Goal: Task Accomplishment & Management: Complete application form

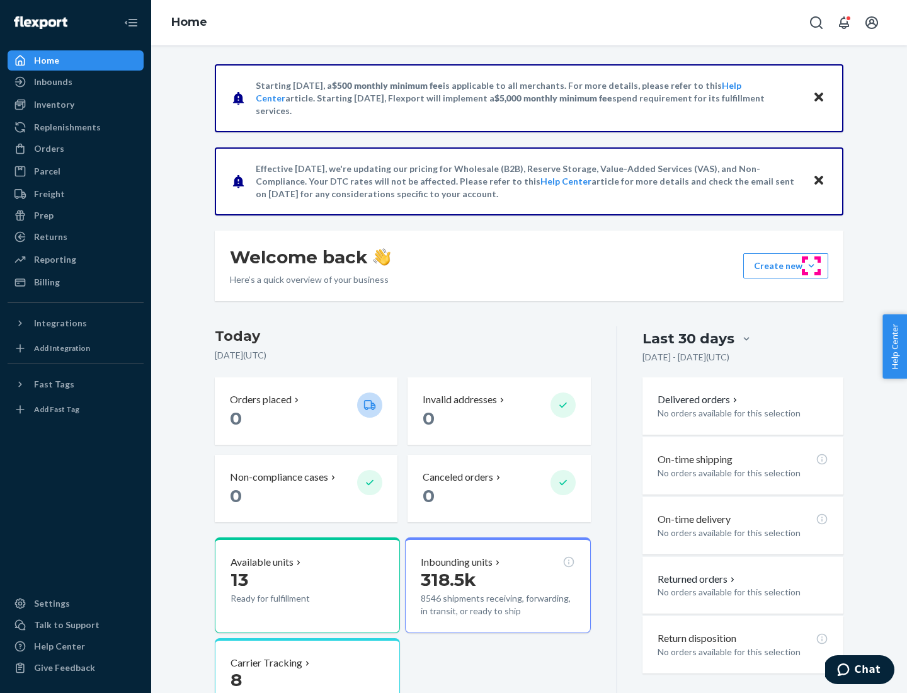
click at [811, 266] on button "Create new Create new inbound Create new order Create new product" at bounding box center [785, 265] width 85 height 25
click at [76, 82] on div "Inbounds" at bounding box center [76, 82] width 134 height 18
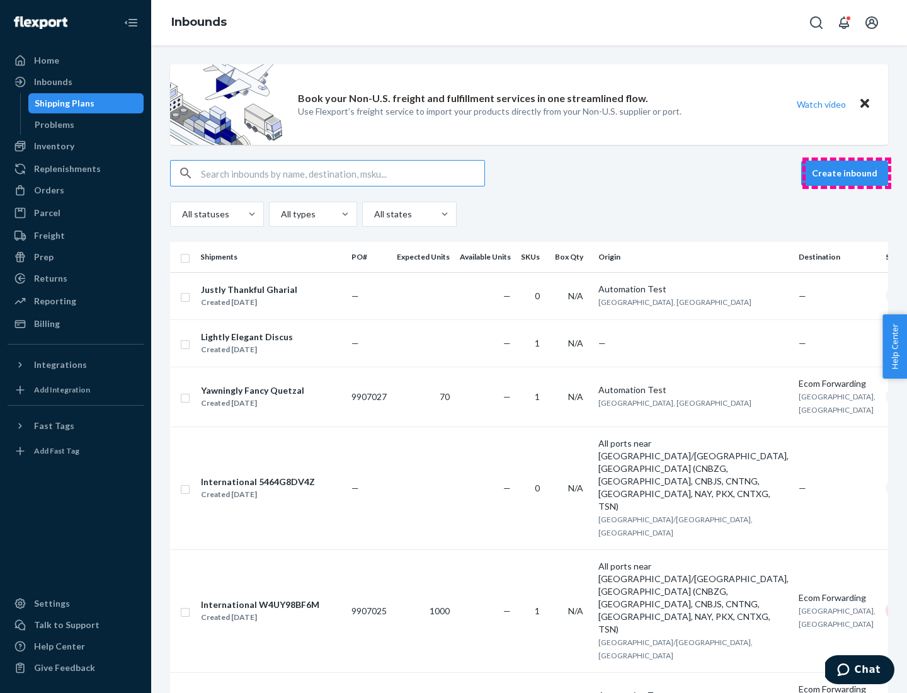
click at [847, 173] on button "Create inbound" at bounding box center [844, 173] width 87 height 25
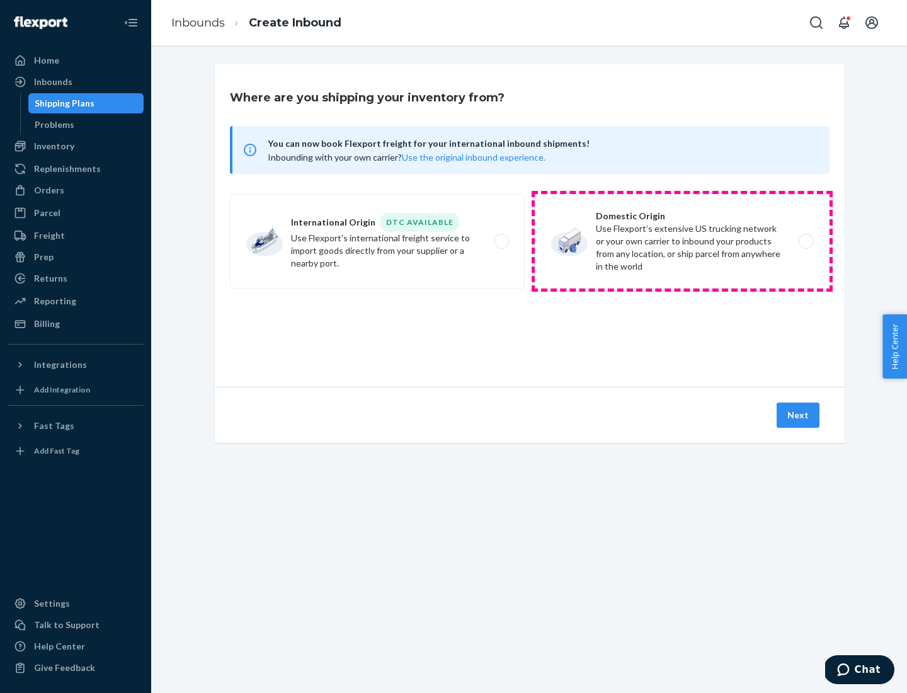
click at [682, 241] on label "Domestic Origin Use Flexport’s extensive US trucking network or your own carrie…" at bounding box center [682, 241] width 295 height 94
click at [806, 241] on input "Domestic Origin Use Flexport’s extensive US trucking network or your own carrie…" at bounding box center [810, 241] width 8 height 8
radio input "true"
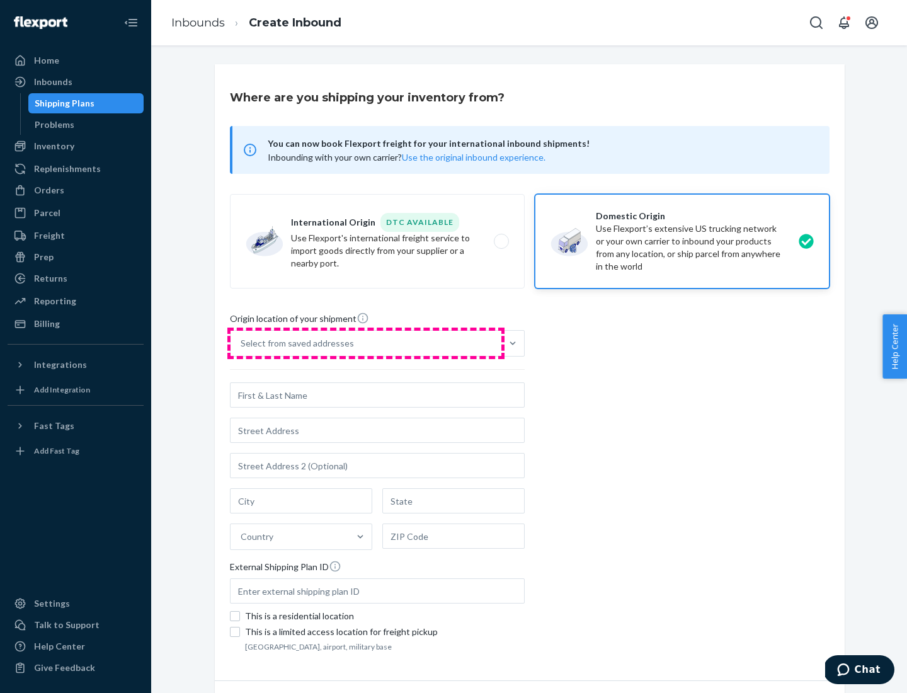
click at [366, 343] on div "Select from saved addresses" at bounding box center [366, 343] width 271 height 25
click at [242, 343] on input "Select from saved addresses" at bounding box center [241, 343] width 1 height 13
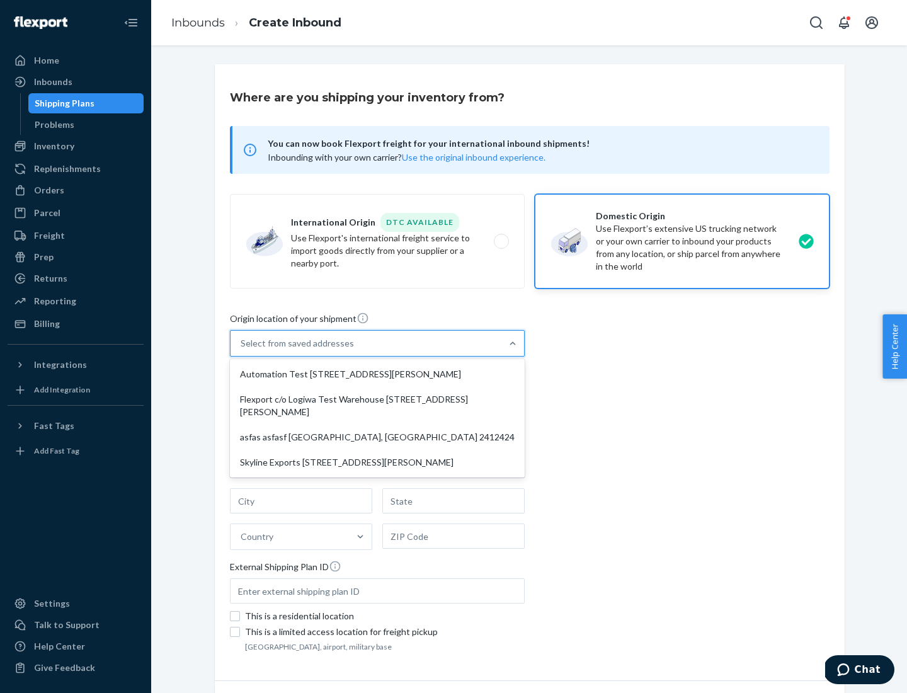
scroll to position [5, 0]
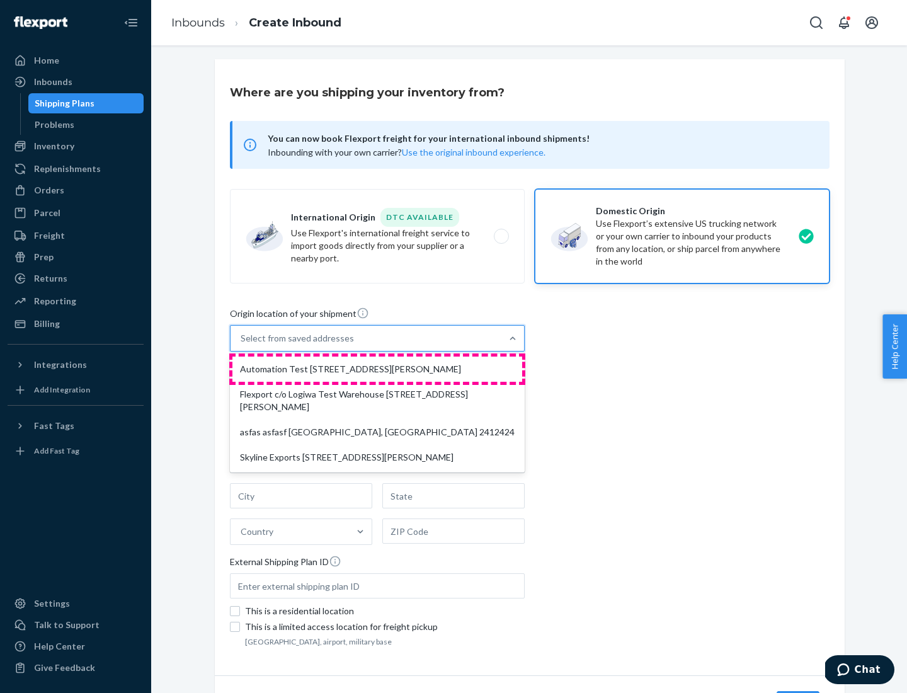
click at [377, 369] on div "Automation Test [STREET_ADDRESS][PERSON_NAME]" at bounding box center [377, 369] width 290 height 25
click at [242, 345] on input "option Automation Test [STREET_ADDRESS][PERSON_NAME] focused, 1 of 4. 4 results…" at bounding box center [241, 338] width 1 height 13
type input "Automation Test"
type input "9th Floor"
type input "[GEOGRAPHIC_DATA]"
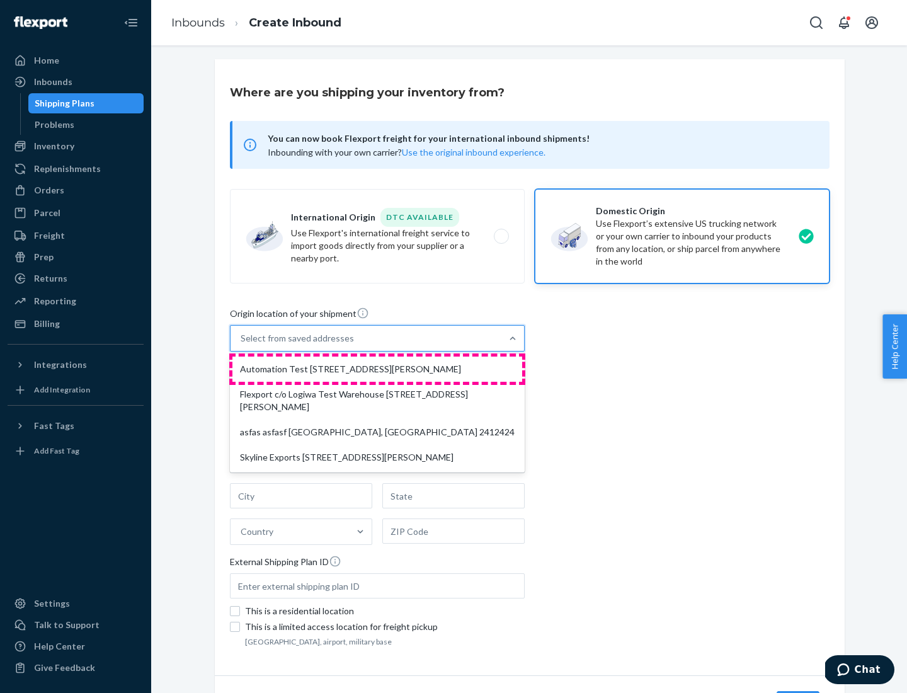
type input "CA"
type input "94104"
type input "[STREET_ADDRESS][PERSON_NAME]"
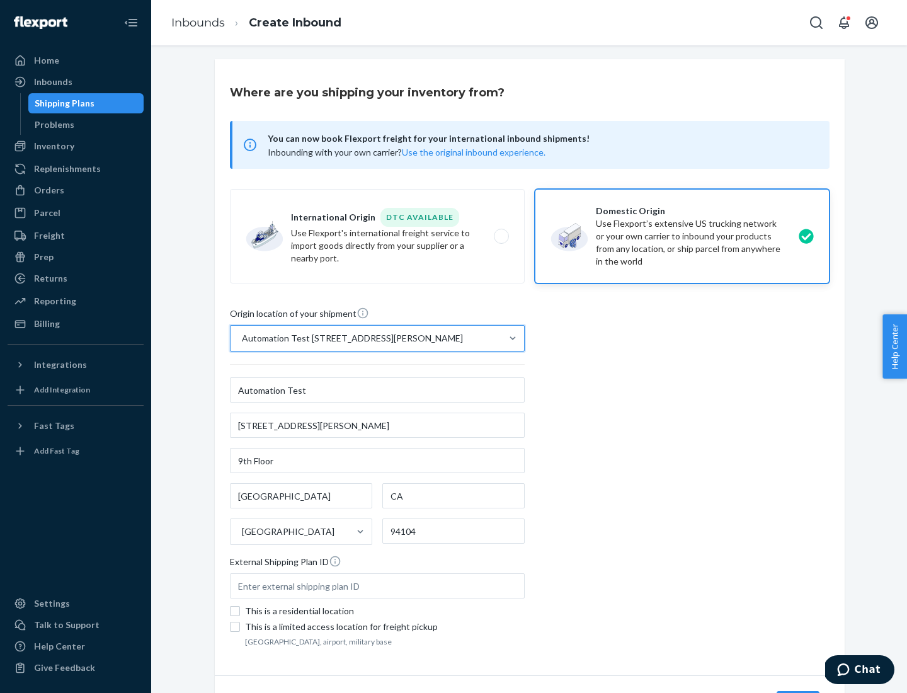
scroll to position [74, 0]
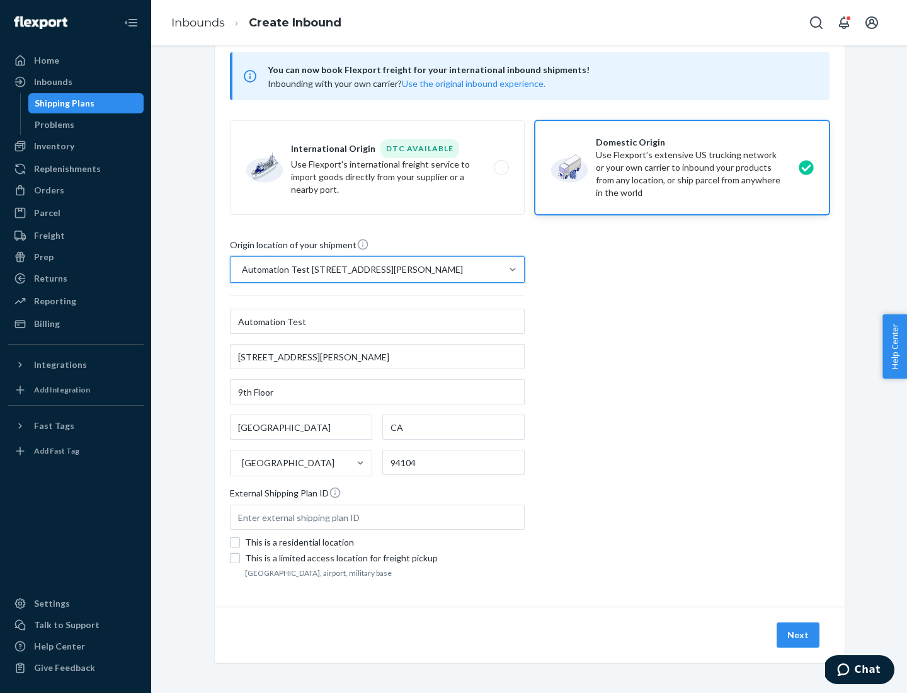
click at [799, 635] on button "Next" at bounding box center [798, 634] width 43 height 25
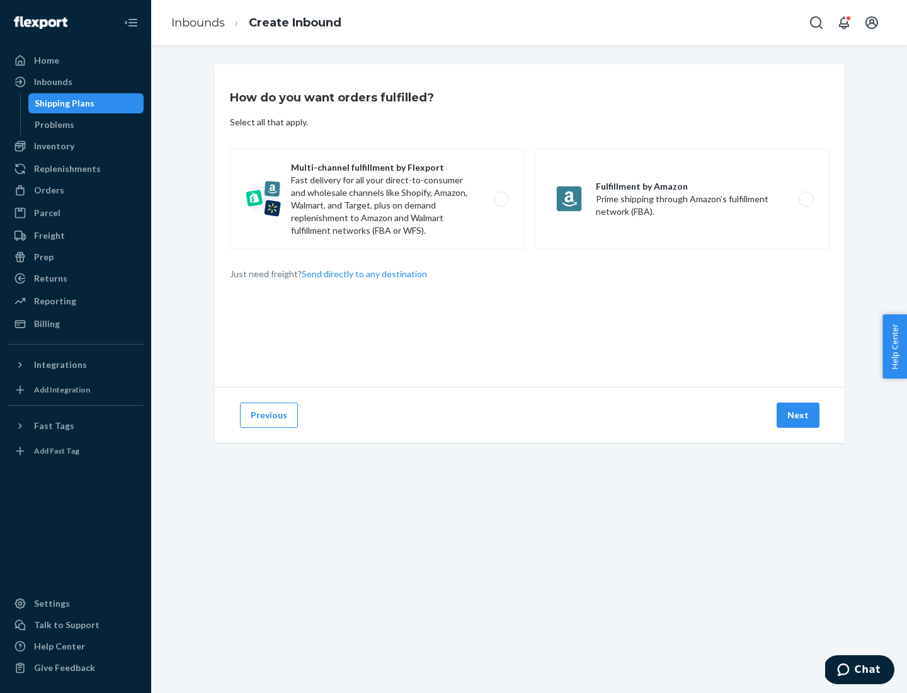
click at [377, 199] on label "Multi-channel fulfillment by Flexport Fast delivery for all your direct-to-cons…" at bounding box center [377, 199] width 295 height 101
click at [501, 199] on input "Multi-channel fulfillment by Flexport Fast delivery for all your direct-to-cons…" at bounding box center [505, 199] width 8 height 8
radio input "true"
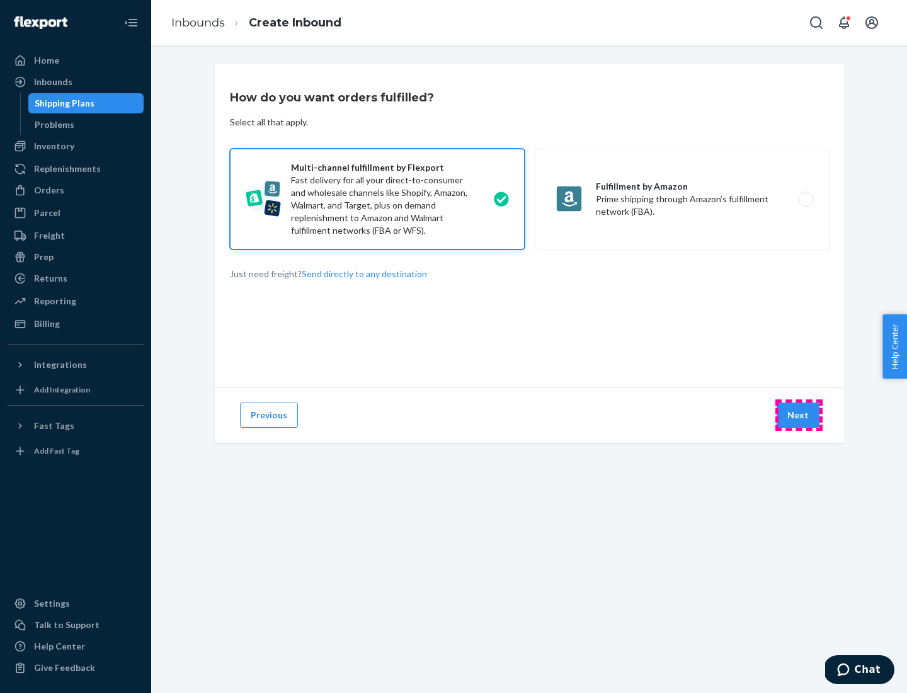
click at [799, 415] on button "Next" at bounding box center [798, 415] width 43 height 25
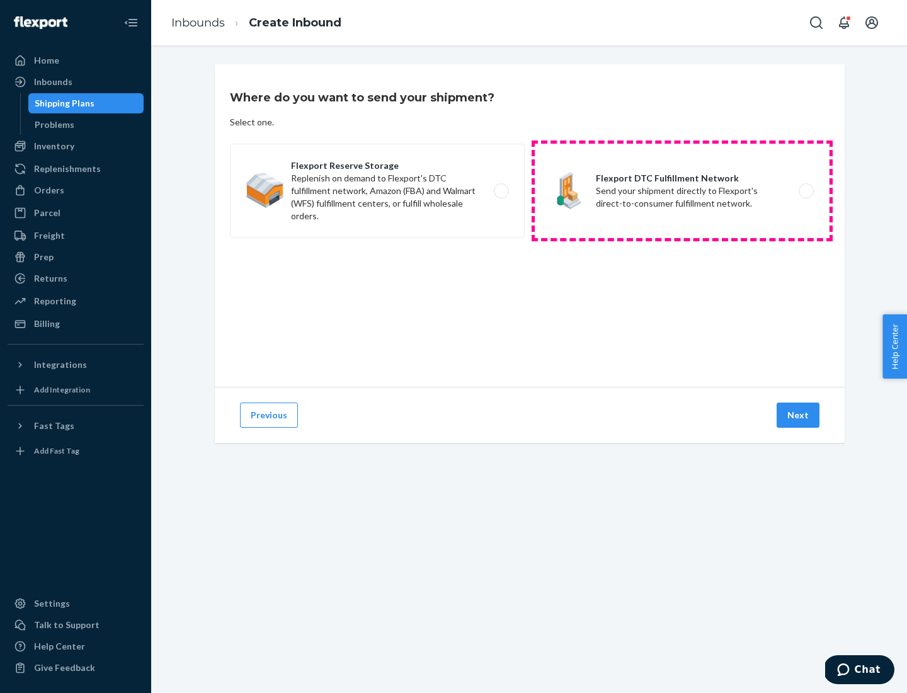
click at [682, 191] on label "Flexport DTC Fulfillment Network Send your shipment directly to Flexport's dire…" at bounding box center [682, 191] width 295 height 94
click at [806, 191] on input "Flexport DTC Fulfillment Network Send your shipment directly to Flexport's dire…" at bounding box center [810, 191] width 8 height 8
radio input "true"
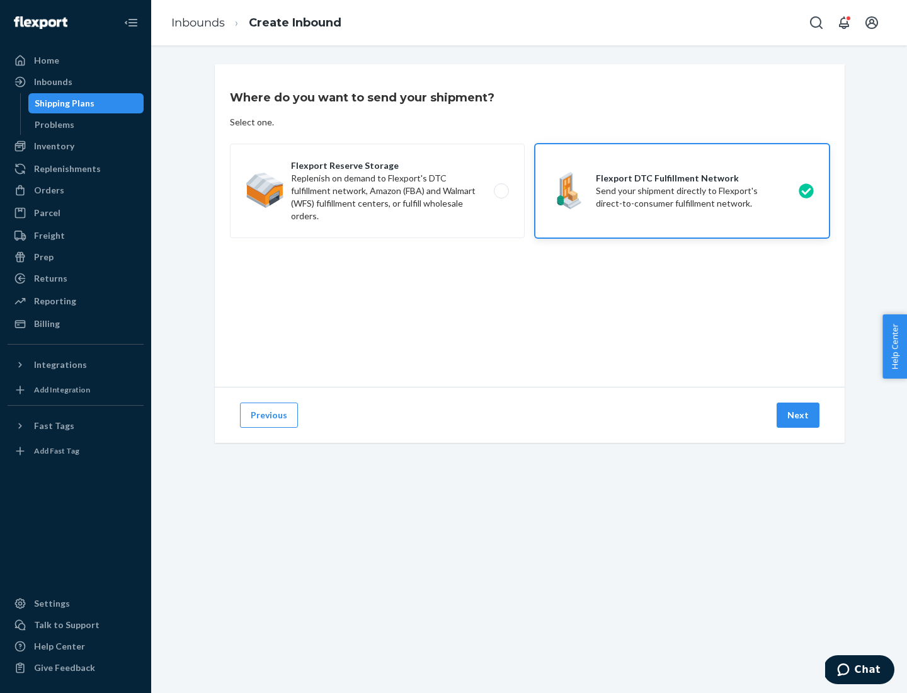
click at [799, 415] on button "Next" at bounding box center [798, 415] width 43 height 25
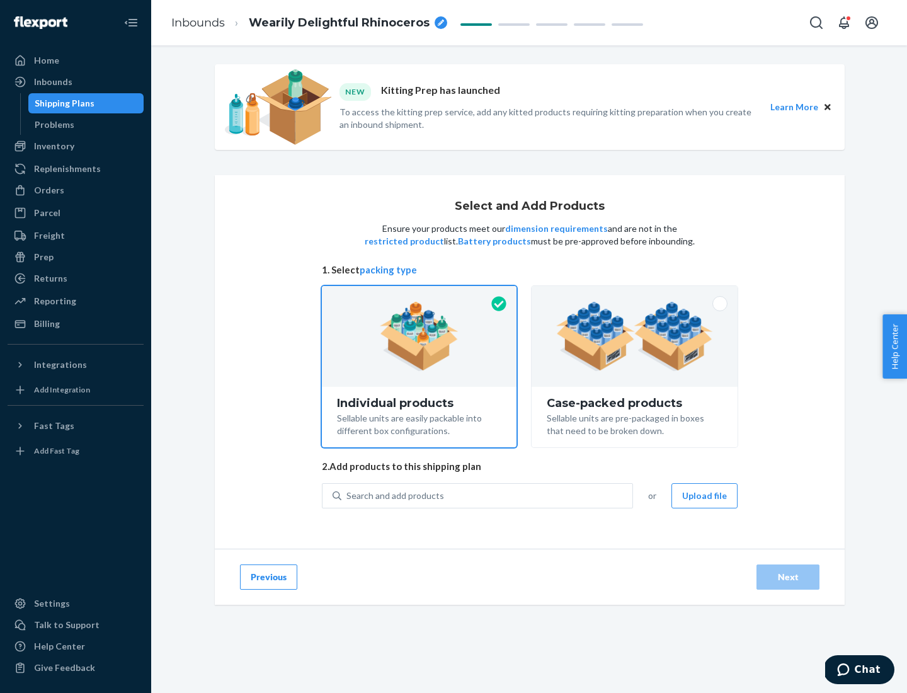
click at [635, 336] on img at bounding box center [634, 336] width 157 height 69
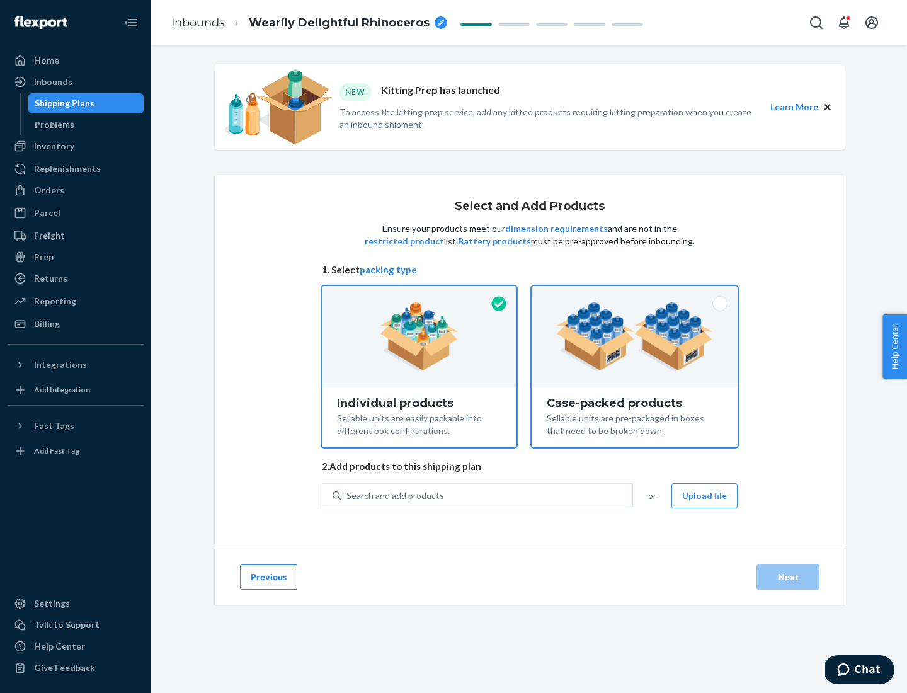
click at [635, 294] on input "Case-packed products Sellable units are pre-packaged in boxes that need to be b…" at bounding box center [635, 290] width 8 height 8
radio input "true"
radio input "false"
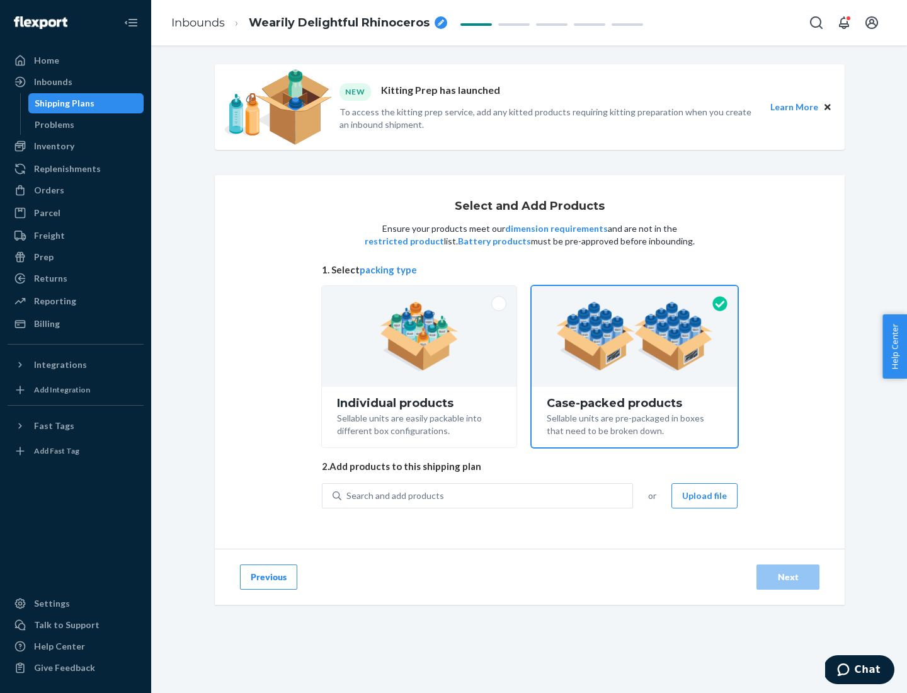
click at [488, 495] on div "Search and add products" at bounding box center [486, 495] width 291 height 23
click at [348, 495] on input "Search and add products" at bounding box center [346, 495] width 1 height 13
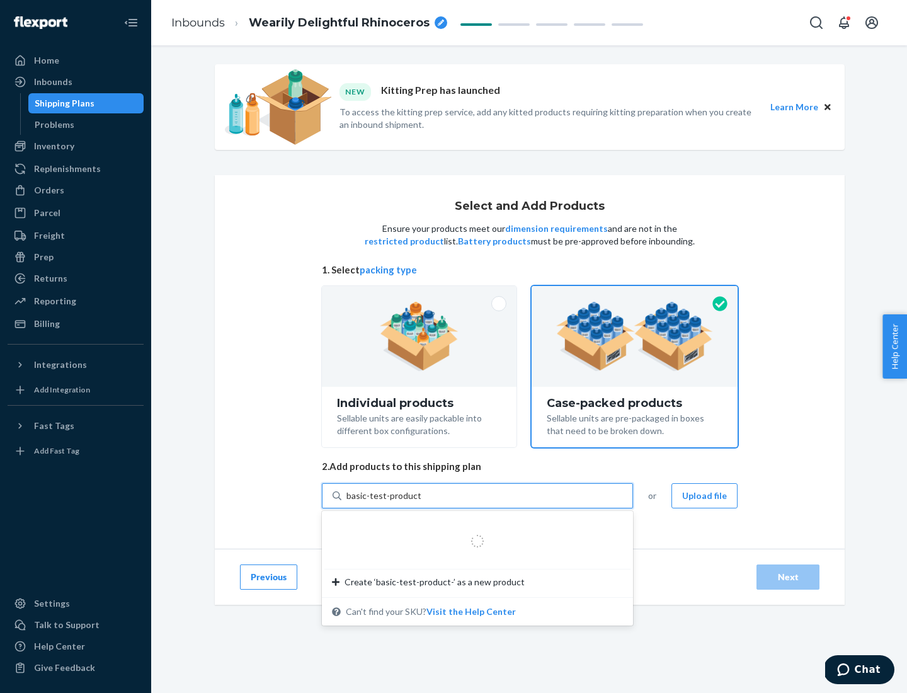
type input "basic-test-product-1"
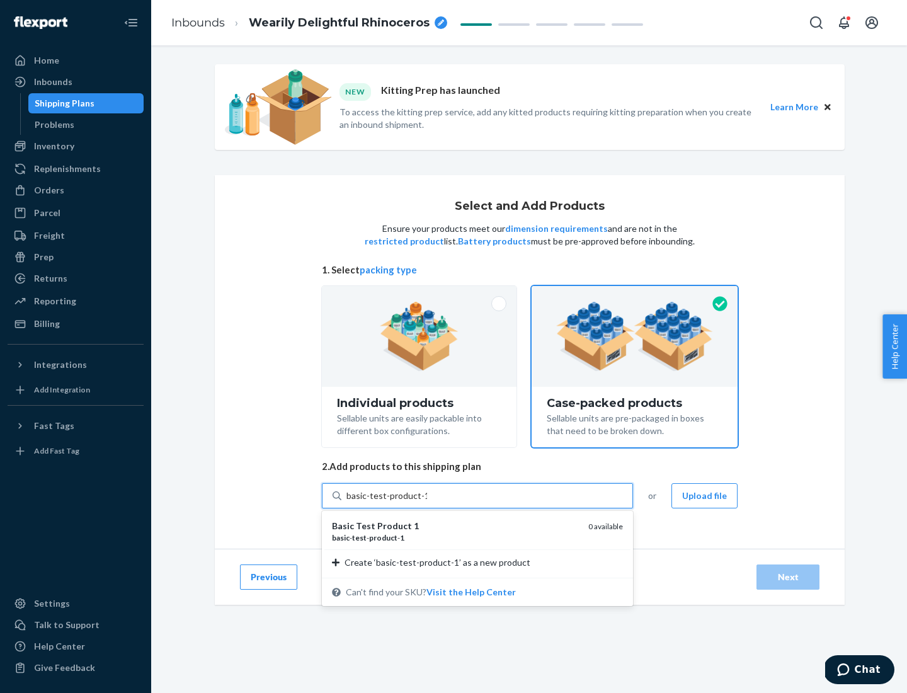
click at [455, 537] on div "basic - test - product - 1" at bounding box center [455, 537] width 246 height 11
click at [427, 502] on input "basic-test-product-1" at bounding box center [386, 495] width 81 height 13
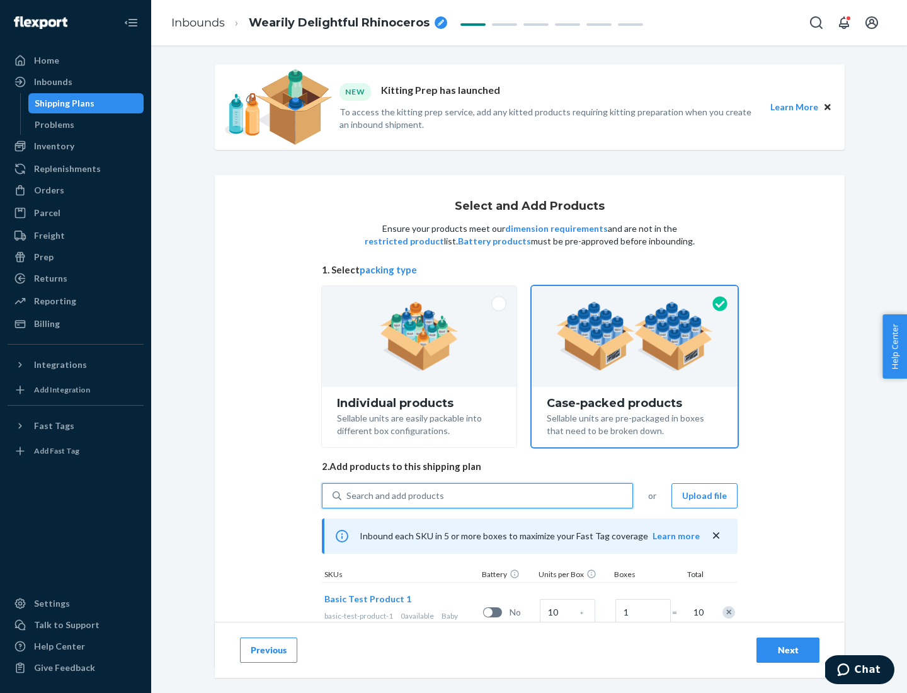
scroll to position [45, 0]
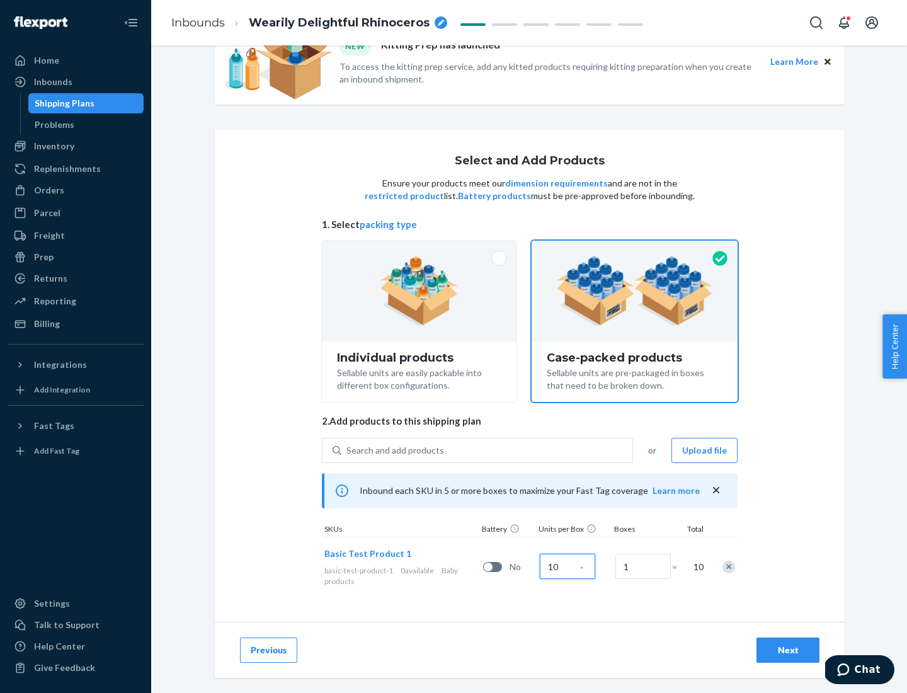
type input "10"
type input "7"
click at [788, 650] on div "Next" at bounding box center [788, 650] width 42 height 13
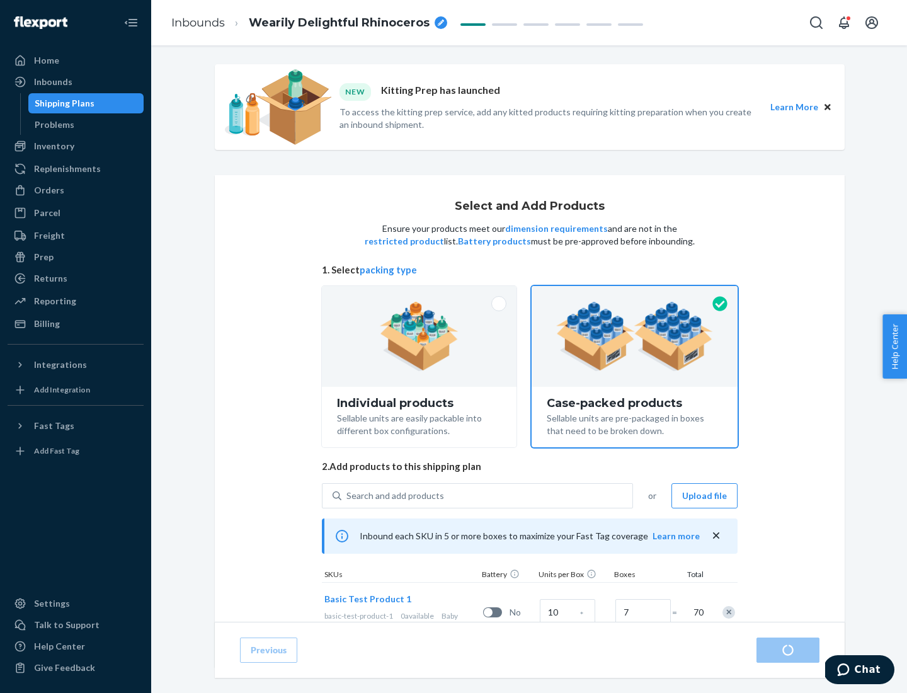
radio input "true"
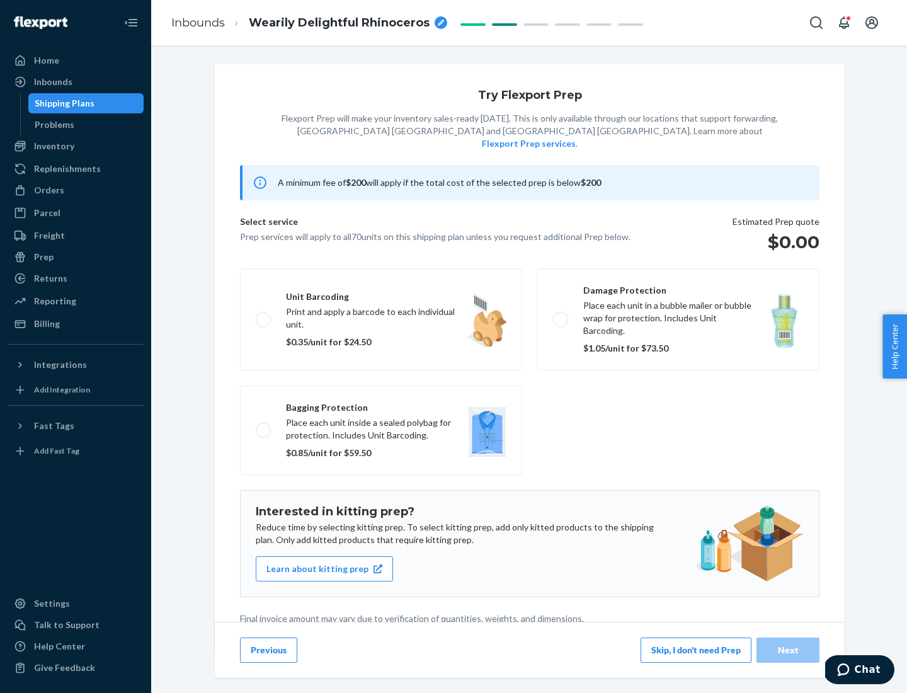
scroll to position [3, 0]
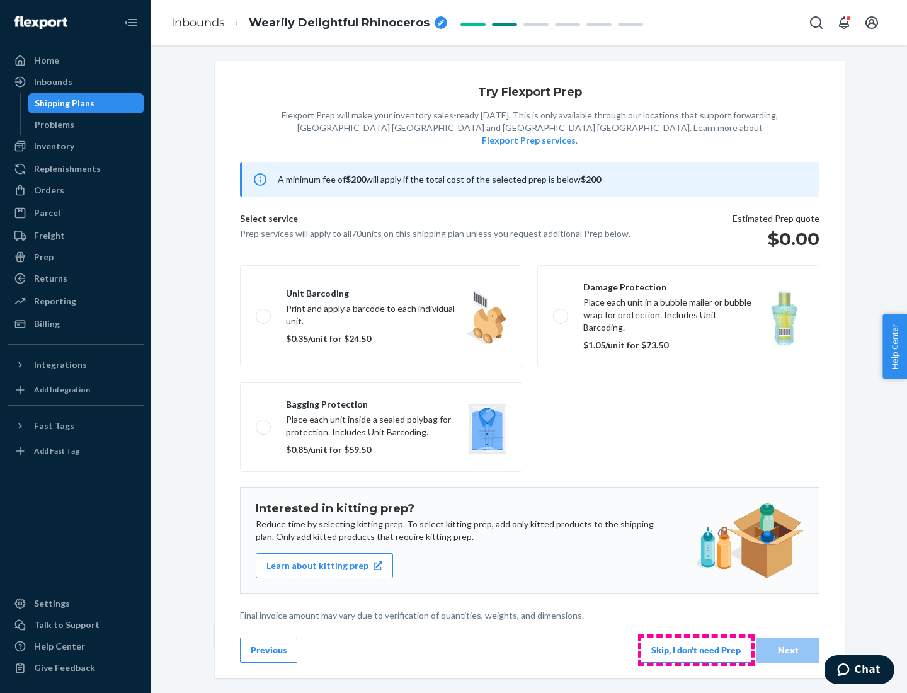
click at [696, 649] on button "Skip, I don't need Prep" at bounding box center [696, 649] width 111 height 25
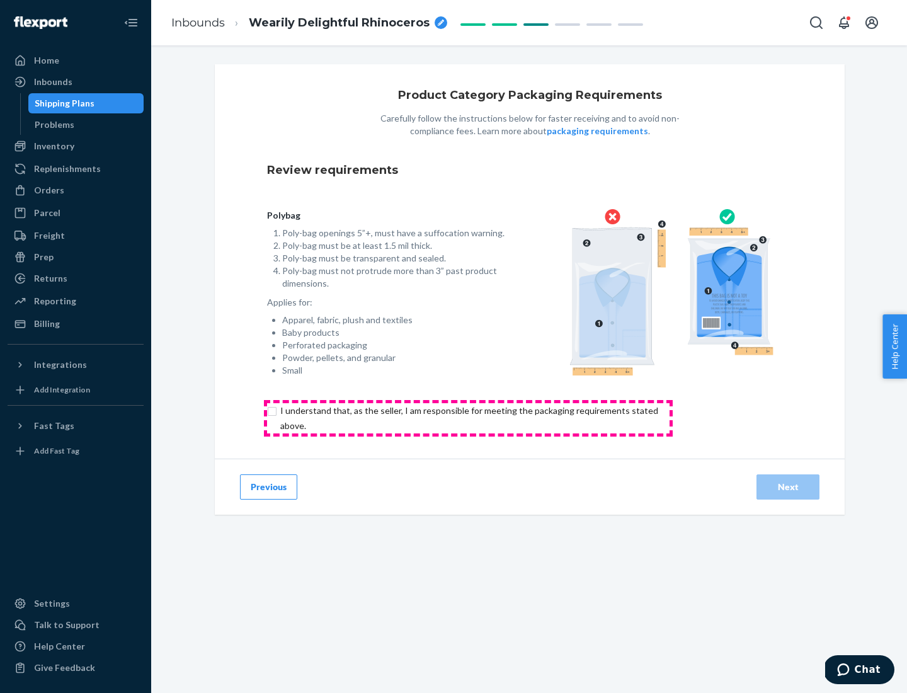
click at [468, 418] on input "checkbox" at bounding box center [476, 418] width 419 height 30
checkbox input "true"
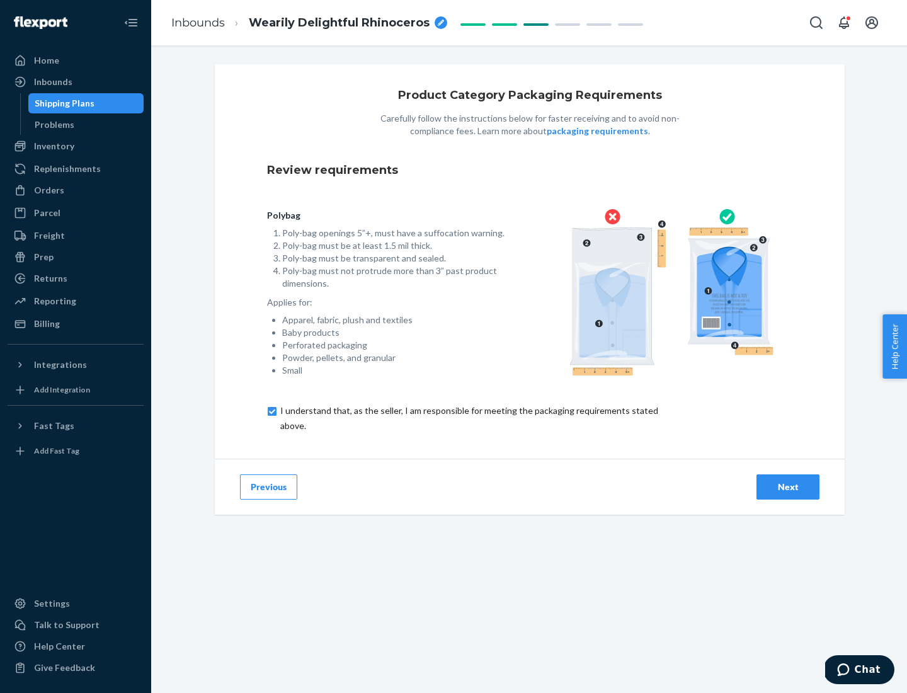
click at [788, 486] on div "Next" at bounding box center [788, 487] width 42 height 13
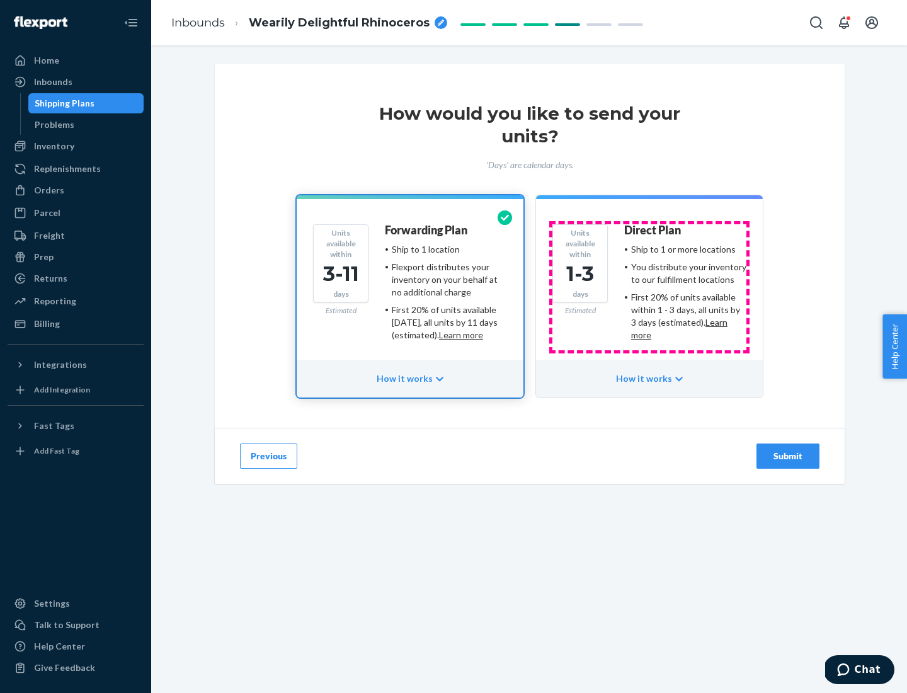
click at [649, 287] on ul "Ship to 1 or more locations You distribute your inventory to our fulfillment lo…" at bounding box center [685, 292] width 122 height 98
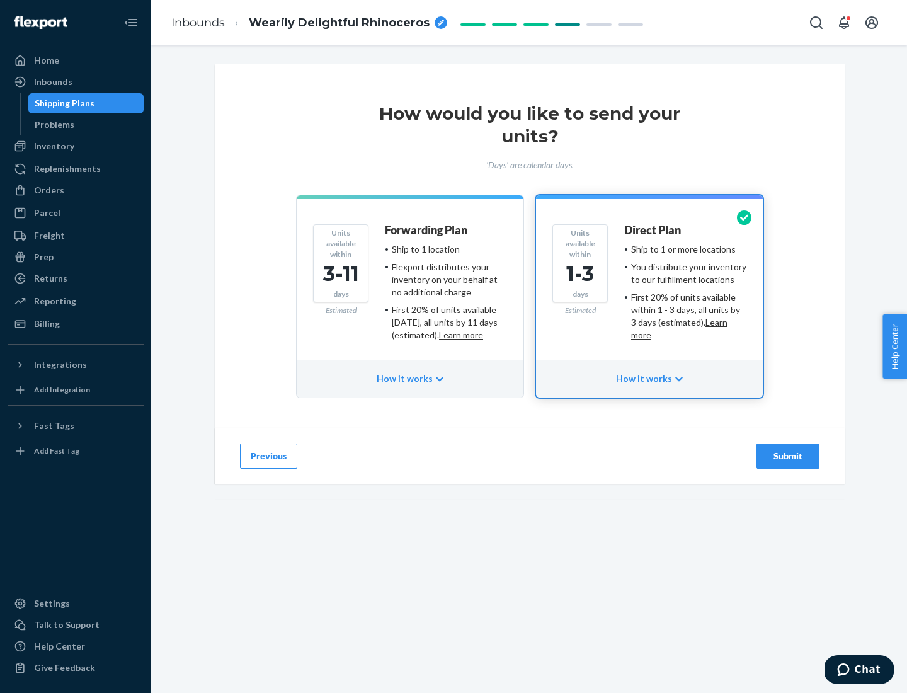
click at [788, 456] on div "Submit" at bounding box center [788, 456] width 42 height 13
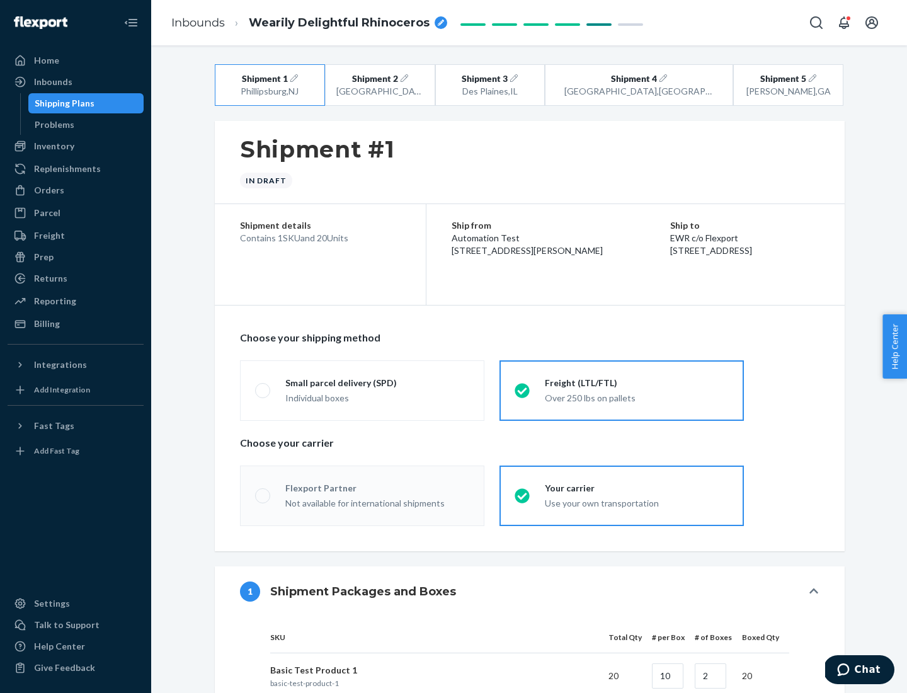
radio input "true"
radio input "false"
radio input "true"
radio input "false"
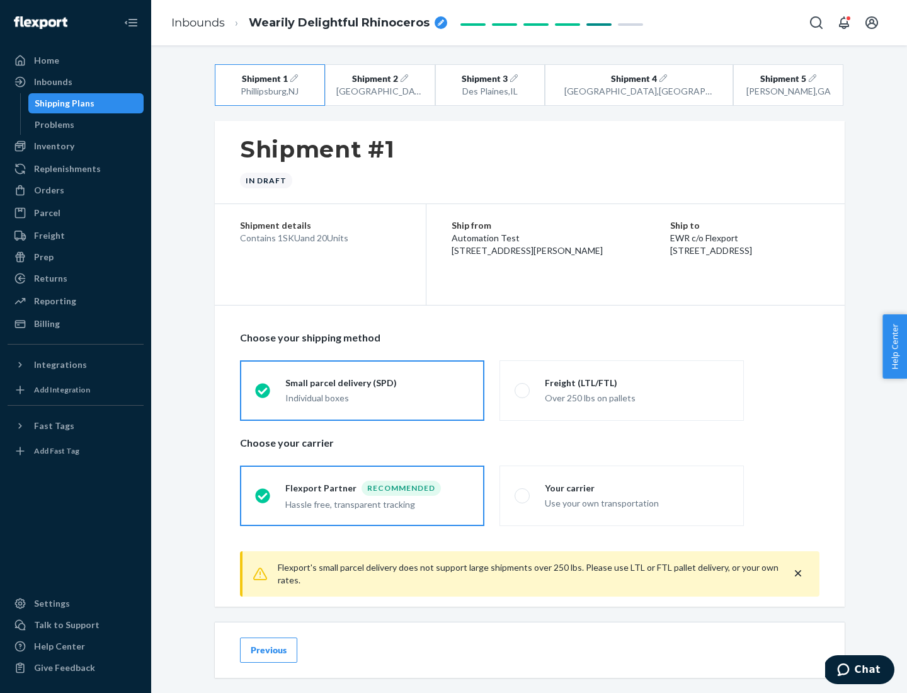
scroll to position [14, 0]
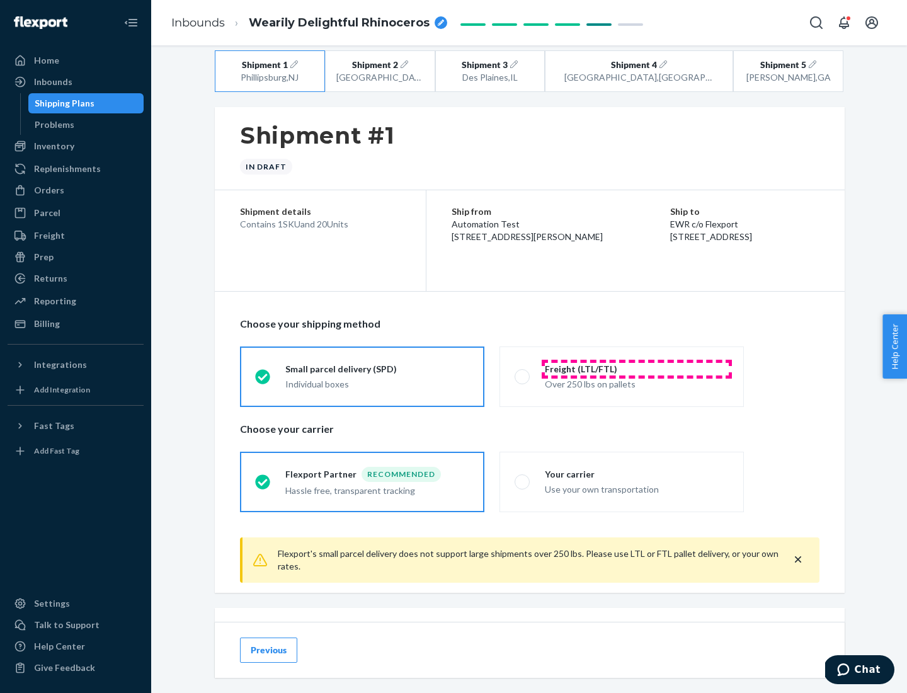
click at [637, 368] on div "Freight (LTL/FTL)" at bounding box center [637, 369] width 184 height 13
click at [523, 372] on input "Freight (LTL/FTL) Over 250 lbs on pallets" at bounding box center [519, 376] width 8 height 8
radio input "true"
radio input "false"
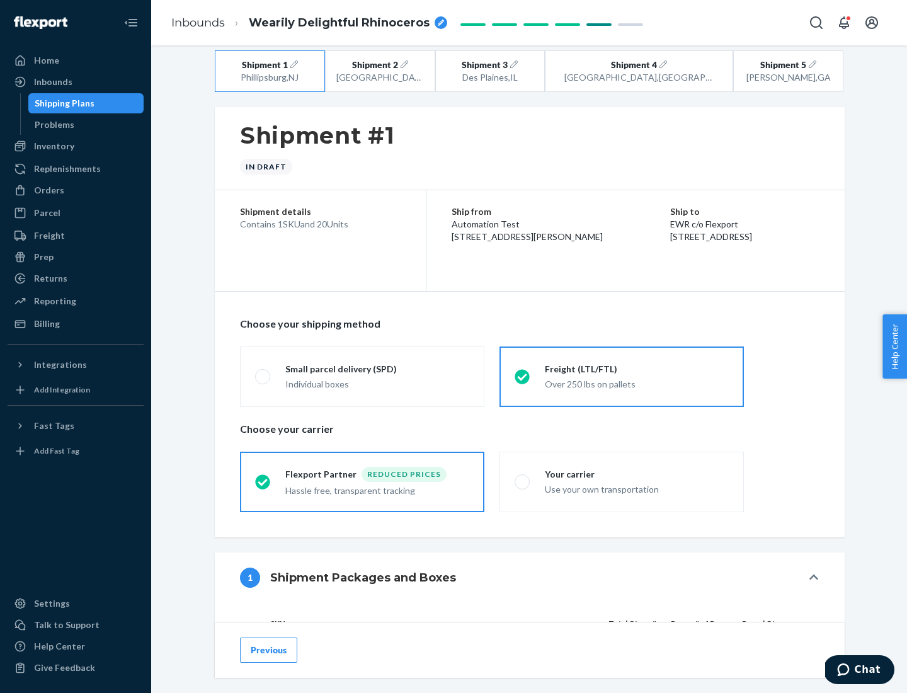
scroll to position [119, 0]
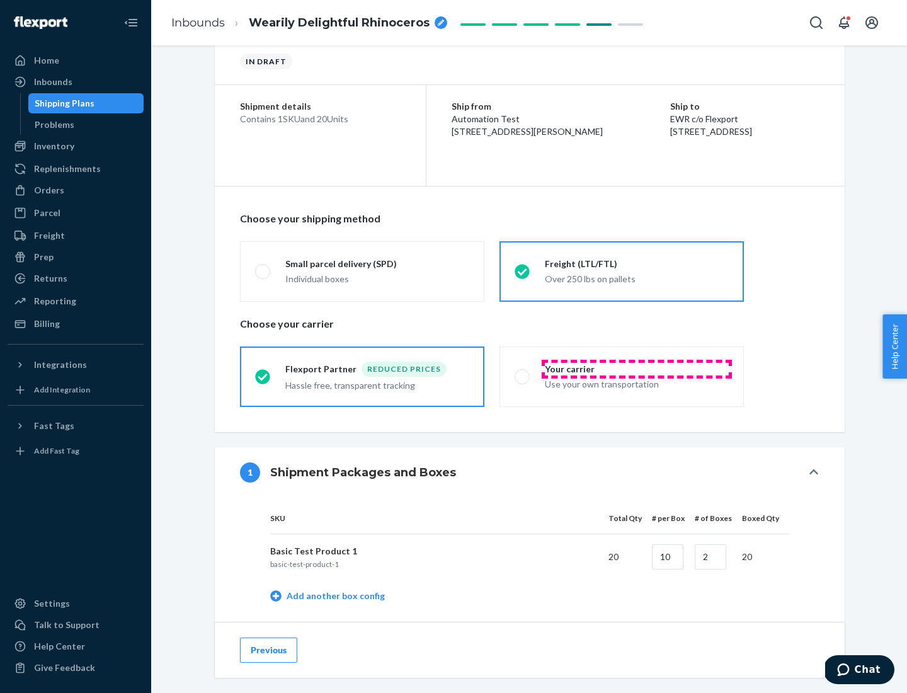
click at [637, 368] on div "Your carrier" at bounding box center [637, 369] width 184 height 13
click at [523, 372] on input "Your carrier Use your own transportation" at bounding box center [519, 376] width 8 height 8
radio input "true"
radio input "false"
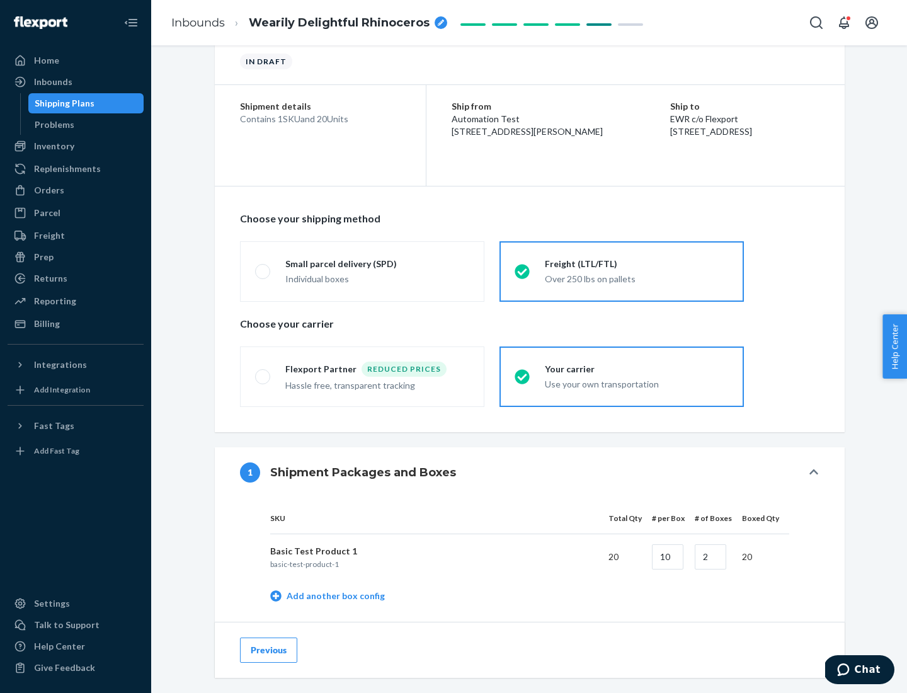
scroll to position [398, 0]
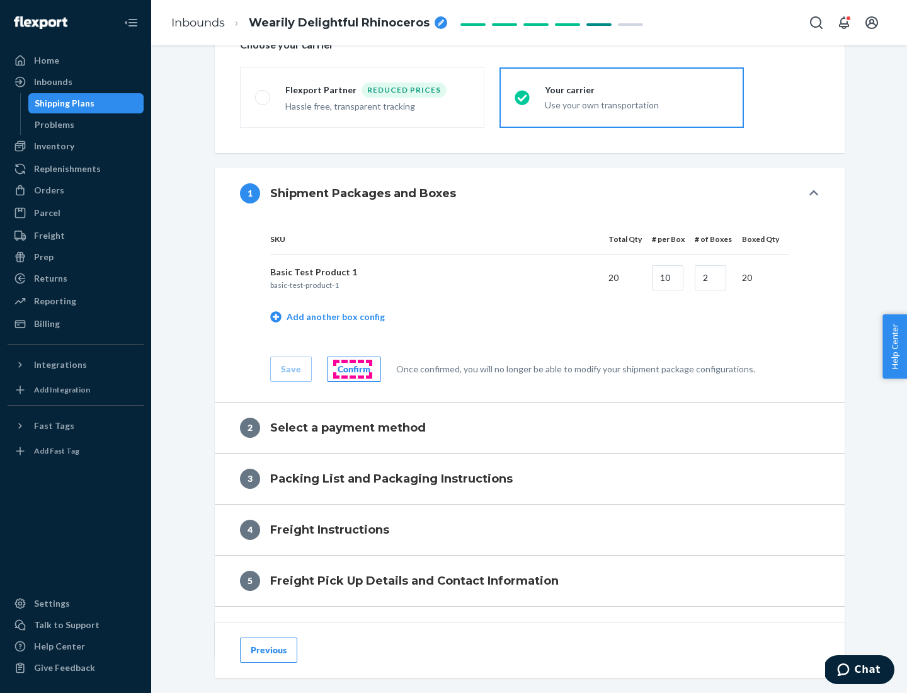
click at [352, 368] on div "Confirm" at bounding box center [354, 369] width 33 height 13
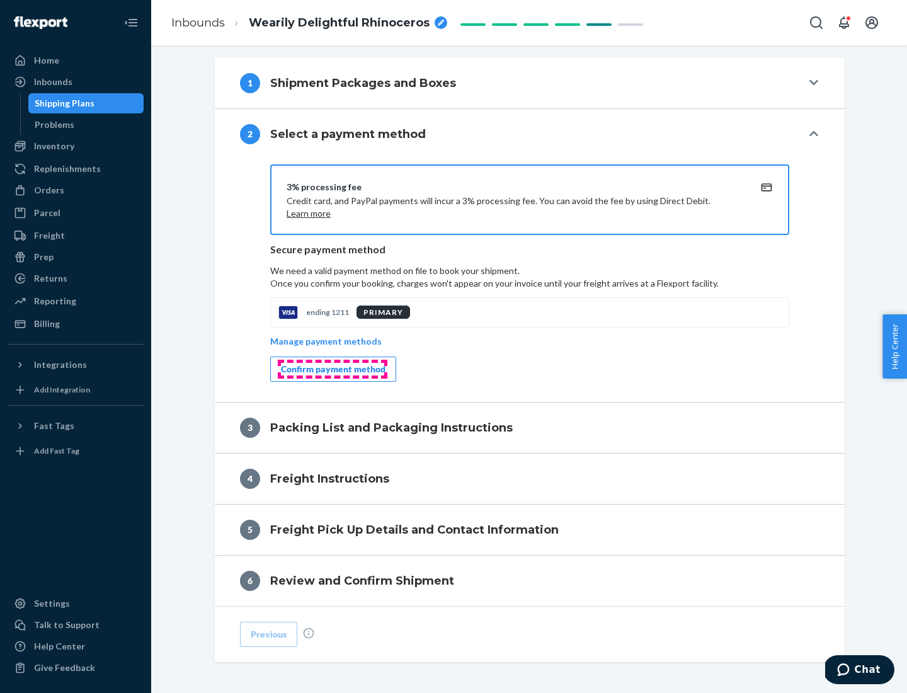
click at [332, 369] on div "Confirm payment method" at bounding box center [333, 369] width 105 height 13
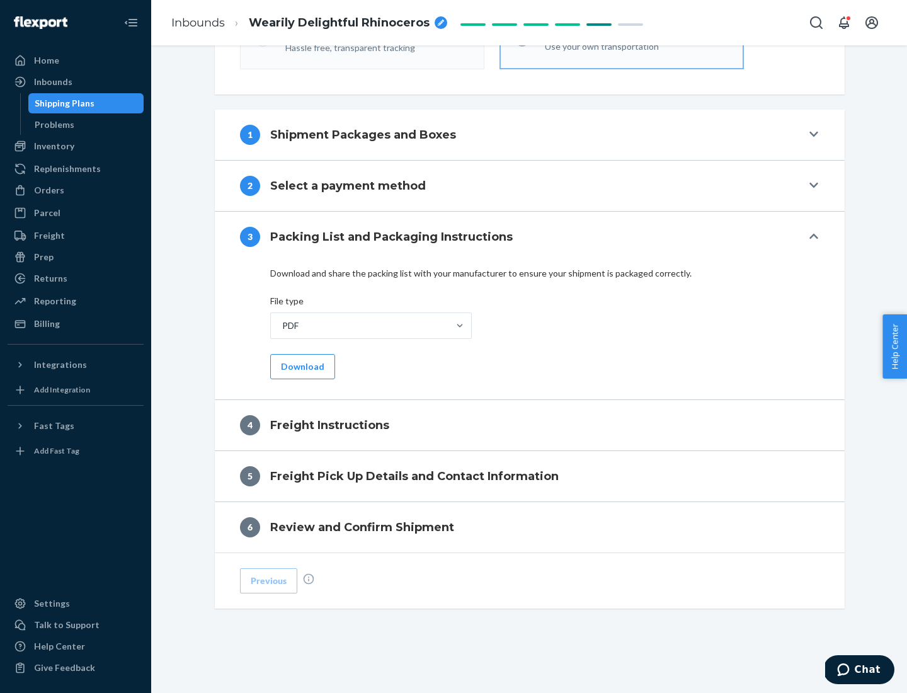
scroll to position [454, 0]
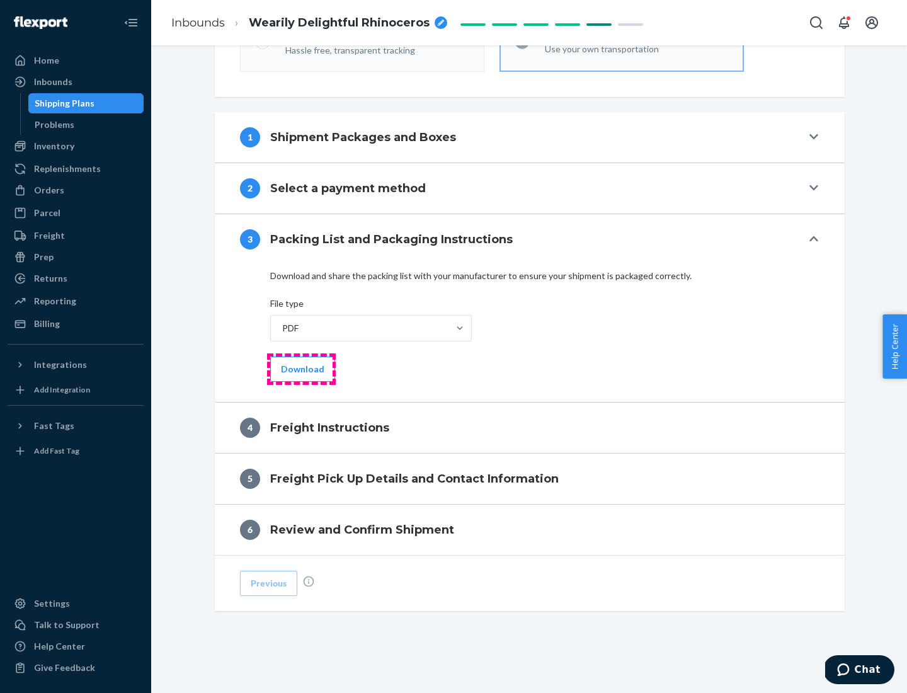
click at [301, 368] on button "Download" at bounding box center [302, 369] width 65 height 25
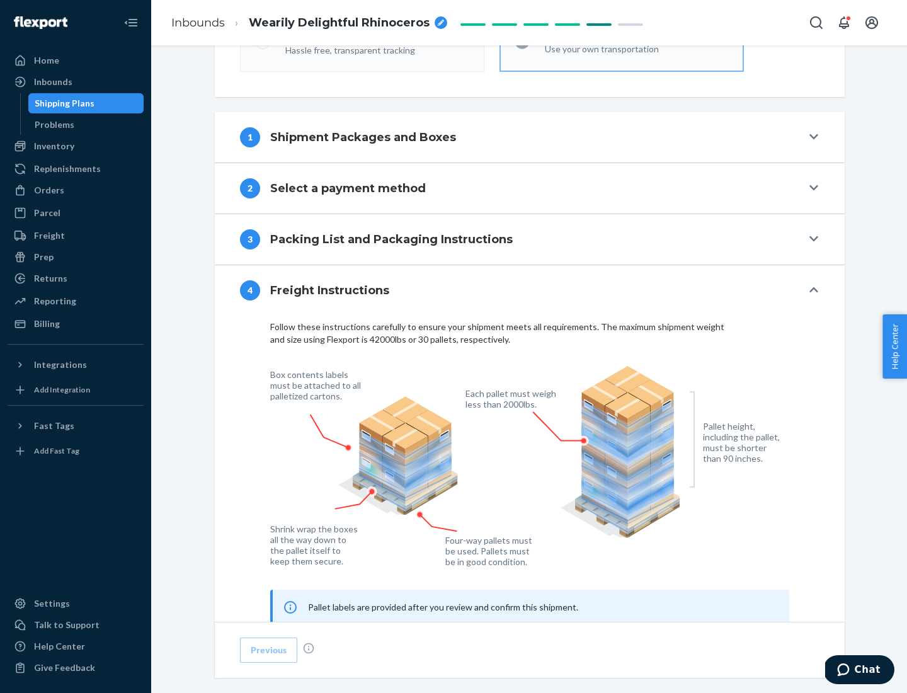
scroll to position [762, 0]
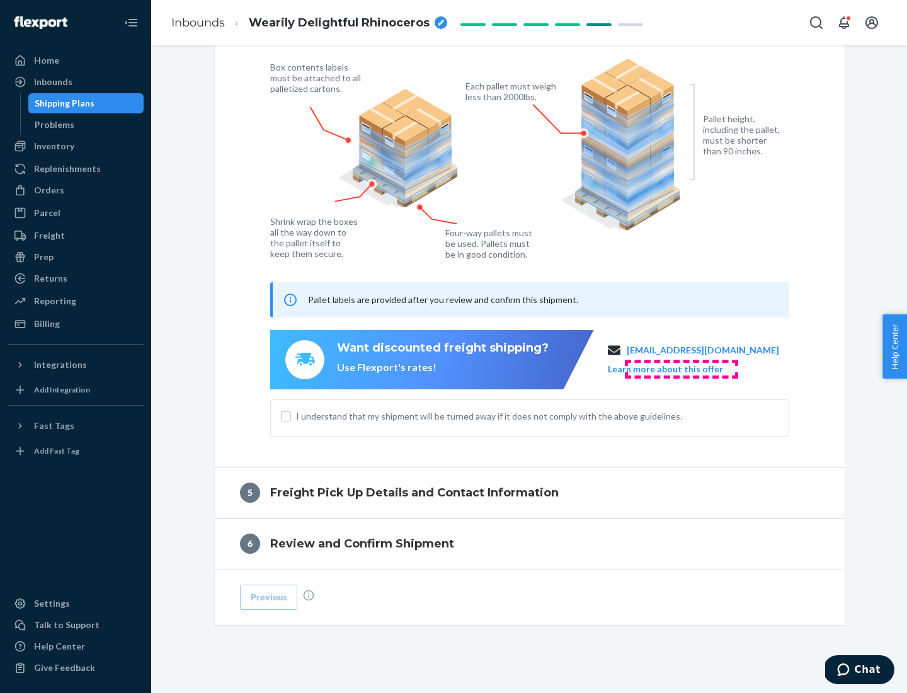
click at [681, 368] on button "Learn more about this offer" at bounding box center [665, 369] width 115 height 13
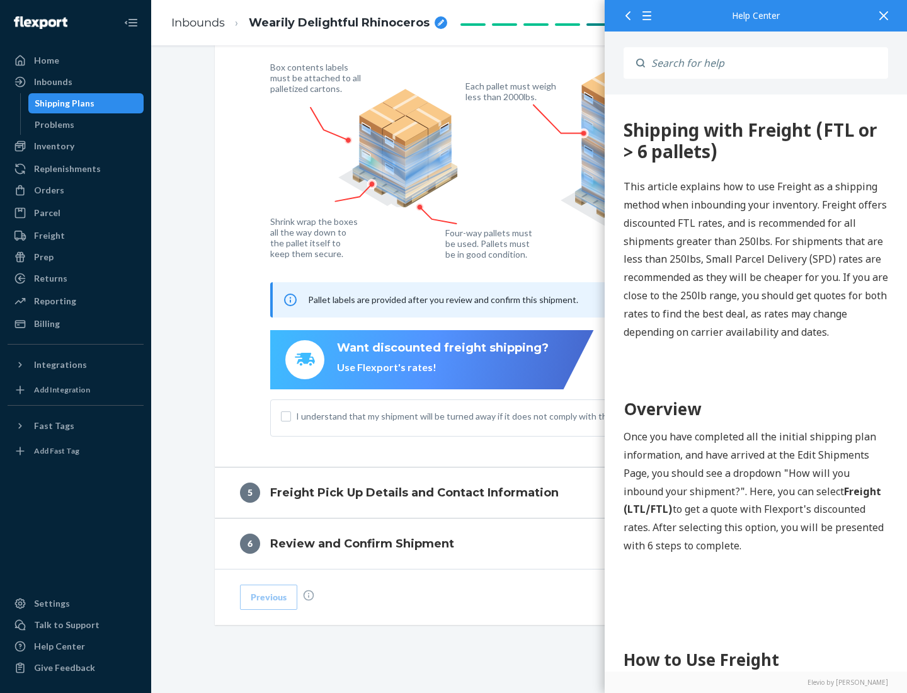
scroll to position [0, 0]
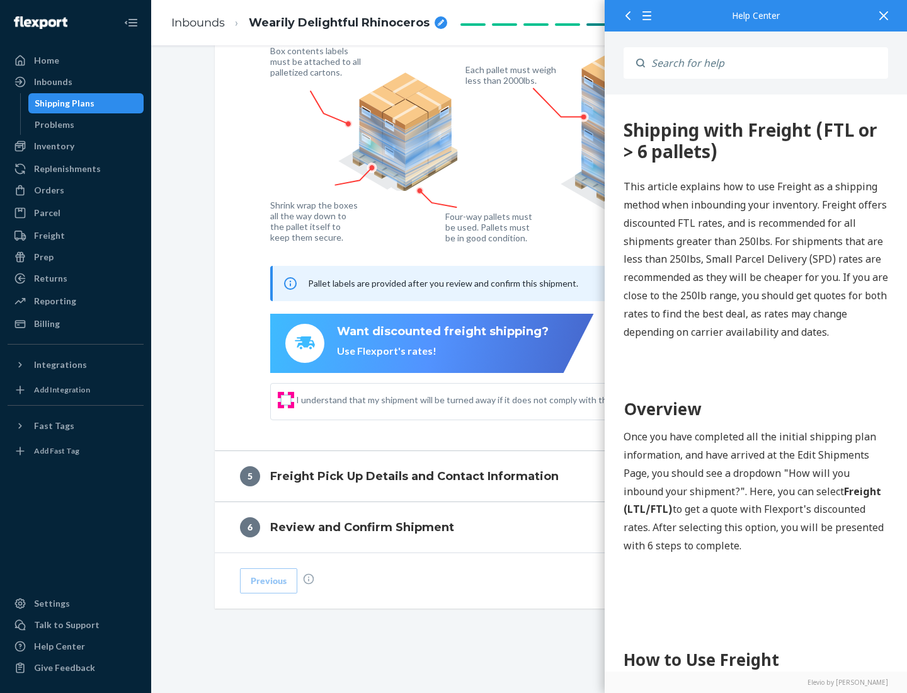
click at [286, 399] on input "I understand that my shipment will be turned away if it does not comply with th…" at bounding box center [286, 400] width 10 height 10
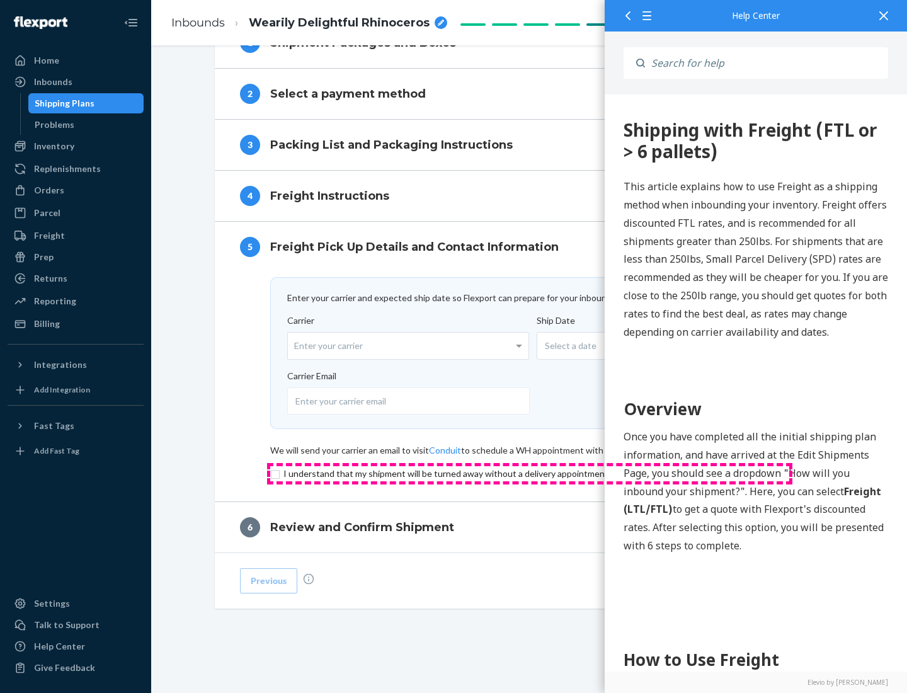
click at [530, 473] on input "checkbox" at bounding box center [529, 473] width 519 height 15
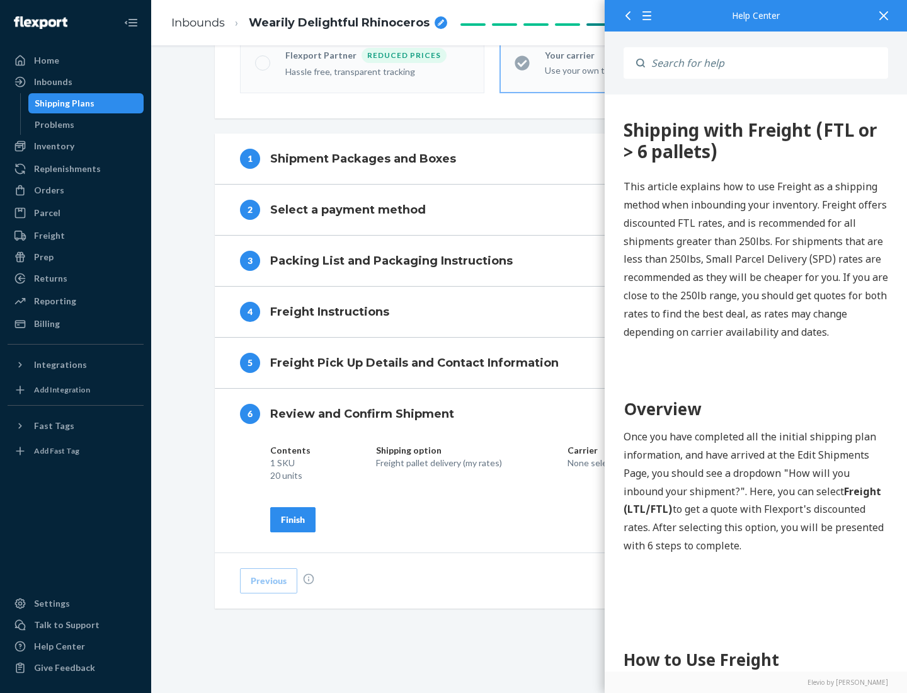
scroll to position [433, 0]
click at [293, 519] on div "Finish" at bounding box center [293, 519] width 24 height 13
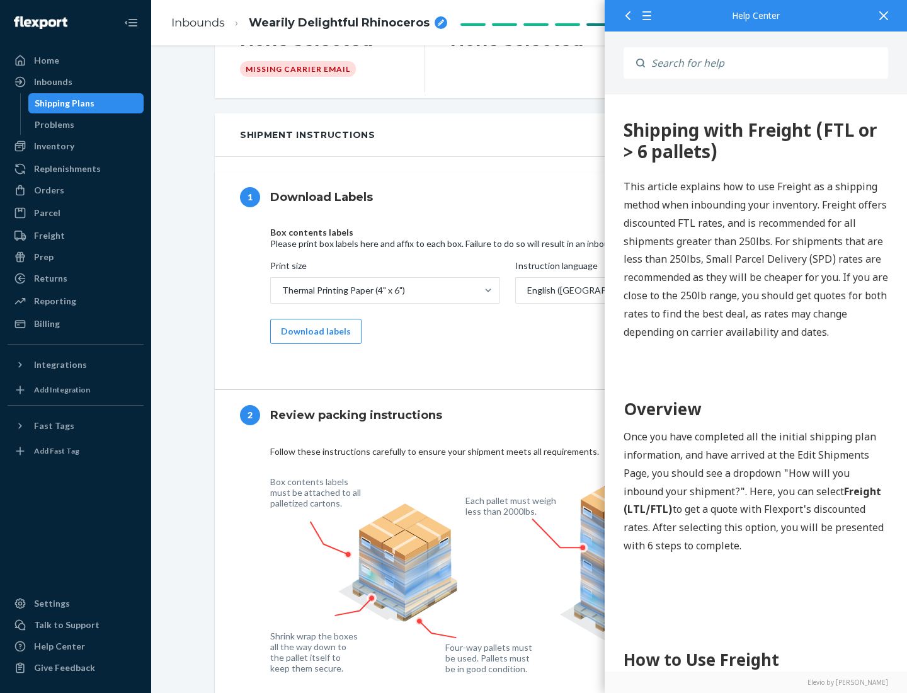
scroll to position [0, 0]
